Goal: Find specific page/section: Find specific page/section

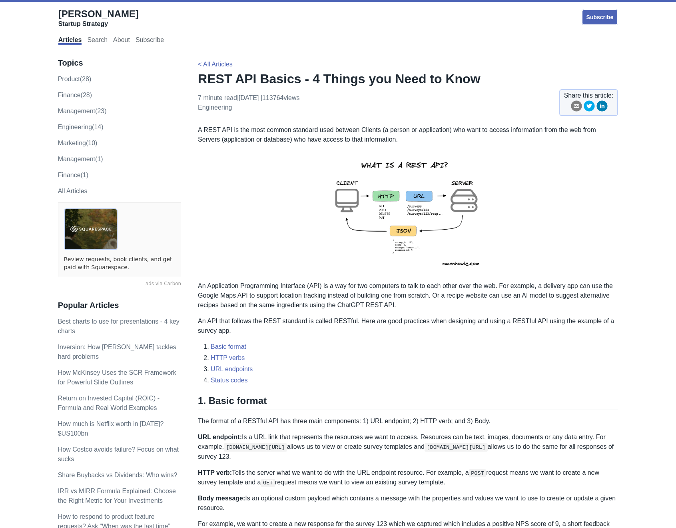
click at [401, 203] on img at bounding box center [408, 213] width 175 height 124
click at [393, 186] on img at bounding box center [408, 213] width 175 height 124
